Goal: Task Accomplishment & Management: Complete application form

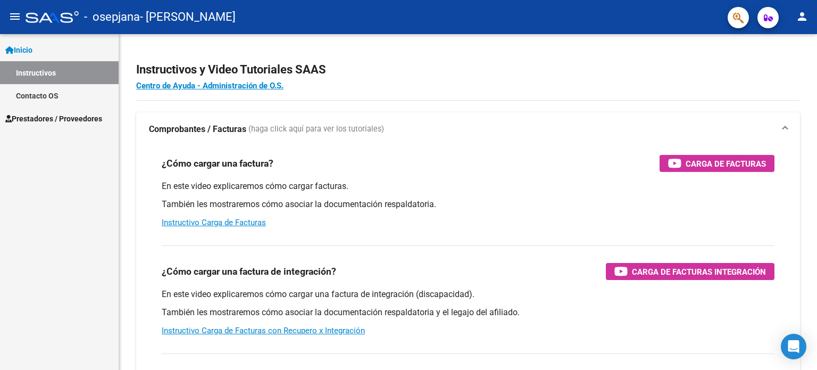
click at [811, 21] on button "person" at bounding box center [802, 16] width 21 height 21
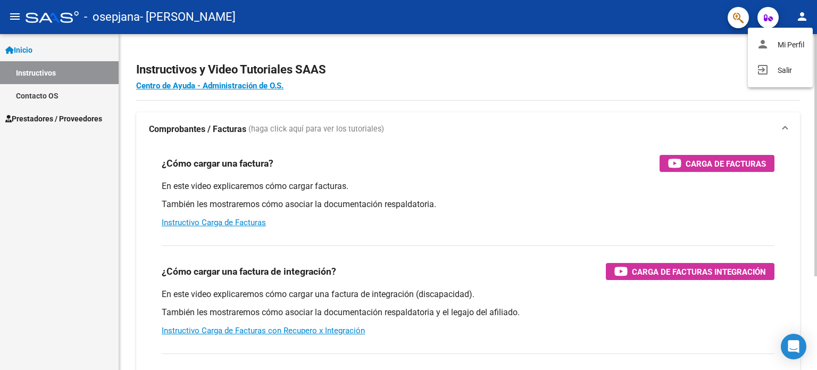
drag, startPoint x: 698, startPoint y: 70, endPoint x: 601, endPoint y: 70, distance: 97.4
click at [698, 70] on div at bounding box center [408, 185] width 817 height 370
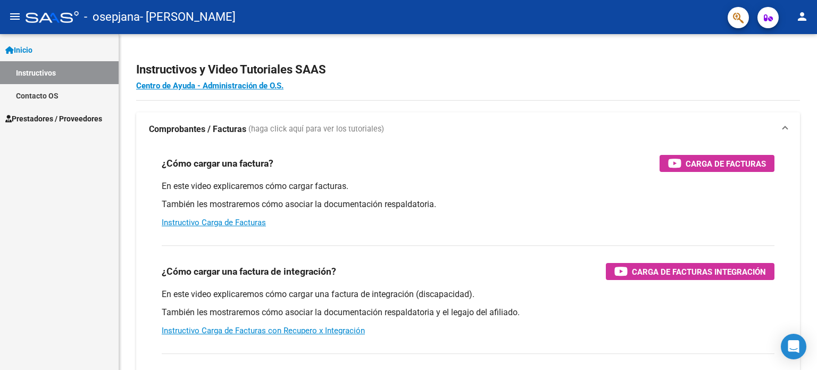
click at [34, 119] on span "Prestadores / Proveedores" at bounding box center [53, 119] width 97 height 12
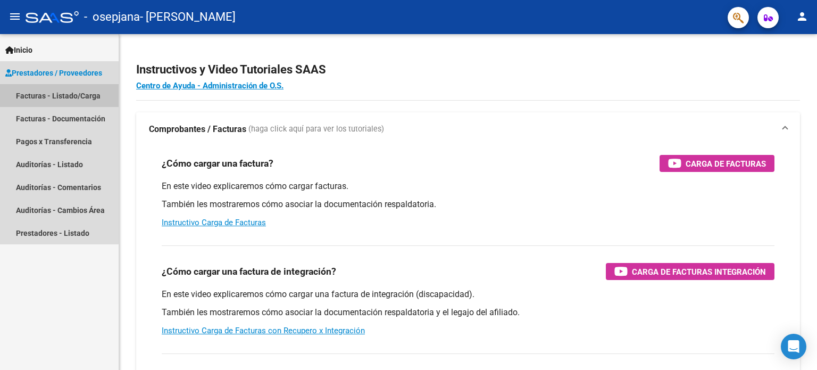
click at [53, 97] on link "Facturas - Listado/Carga" at bounding box center [59, 95] width 119 height 23
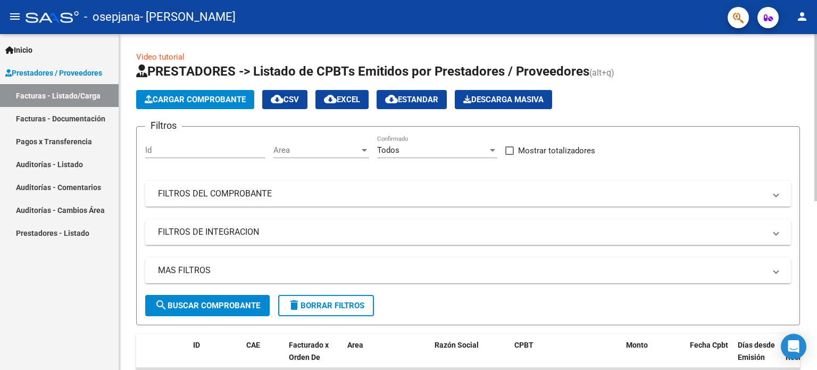
click at [234, 109] on app-list-header "PRESTADORES -> Listado de CPBTs Emitidos por Prestadores / Proveedores (alt+q) …" at bounding box center [468, 194] width 664 height 262
click at [225, 102] on span "Cargar Comprobante" at bounding box center [195, 100] width 101 height 10
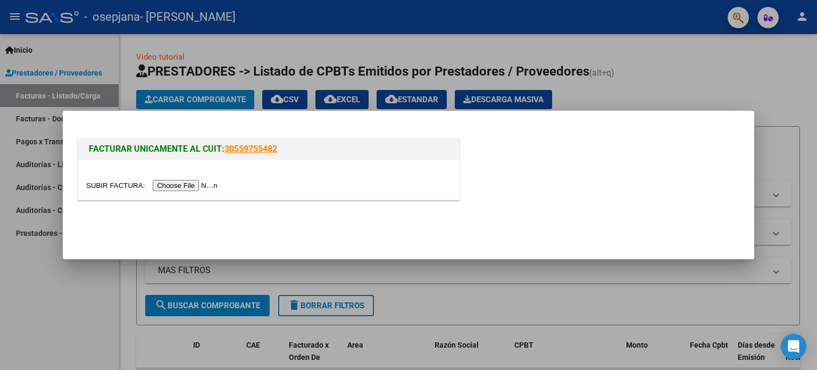
click at [762, 86] on div at bounding box center [408, 185] width 817 height 370
